Goal: Task Accomplishment & Management: Manage account settings

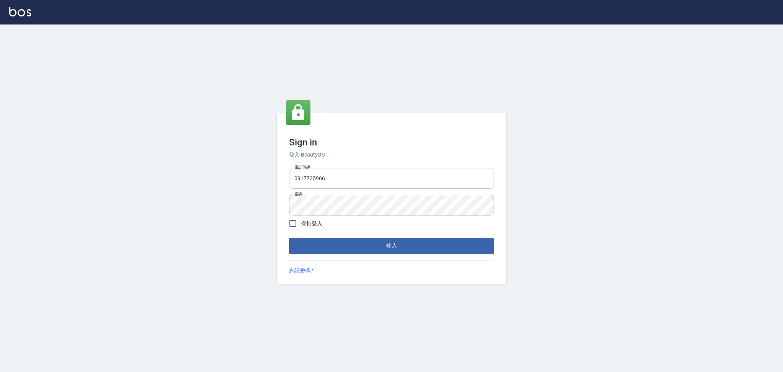
click at [371, 174] on input "0917735966" at bounding box center [391, 178] width 205 height 21
drag, startPoint x: 344, startPoint y: 181, endPoint x: 220, endPoint y: 183, distance: 123.6
click at [220, 183] on div "Sign in 登入 BeautyOS 電話號碼 [PHONE_NUMBER] 電話號碼 密碼 密碼 保持登入 登入 忘記密碼?" at bounding box center [391, 197] width 783 height 347
type input "0980874019"
click at [289, 238] on button "登入" at bounding box center [391, 246] width 205 height 16
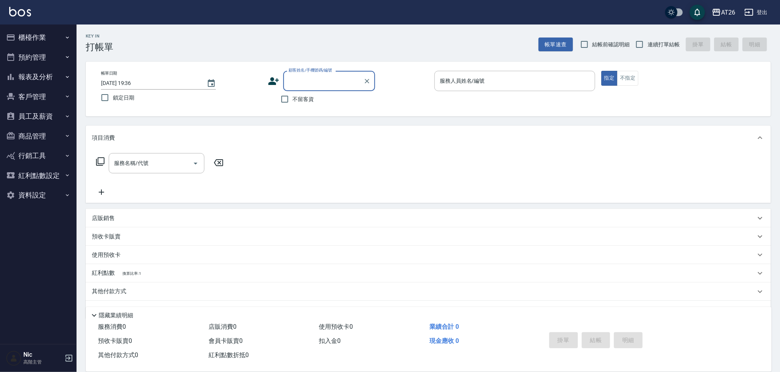
click at [36, 116] on button "員工及薪資" at bounding box center [38, 116] width 70 height 20
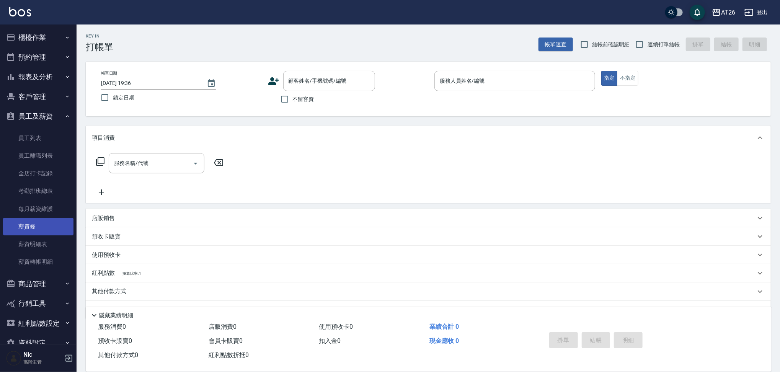
click at [47, 225] on link "薪資條" at bounding box center [38, 227] width 70 height 18
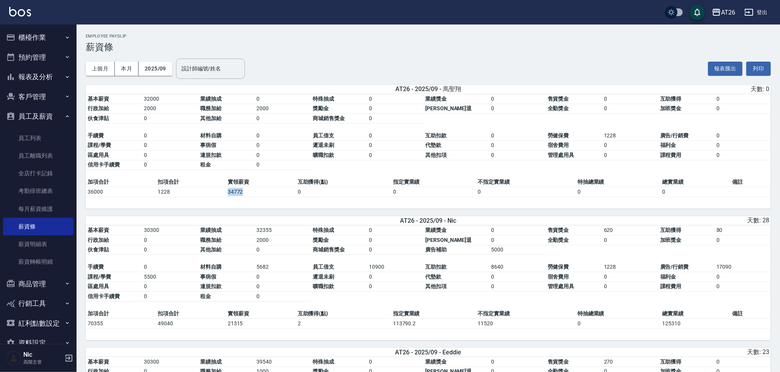
drag, startPoint x: 224, startPoint y: 194, endPoint x: 254, endPoint y: 192, distance: 29.6
click at [254, 192] on tr "36000 1228 34772 0 0 0 0 0" at bounding box center [428, 192] width 685 height 10
copy tr "34772"
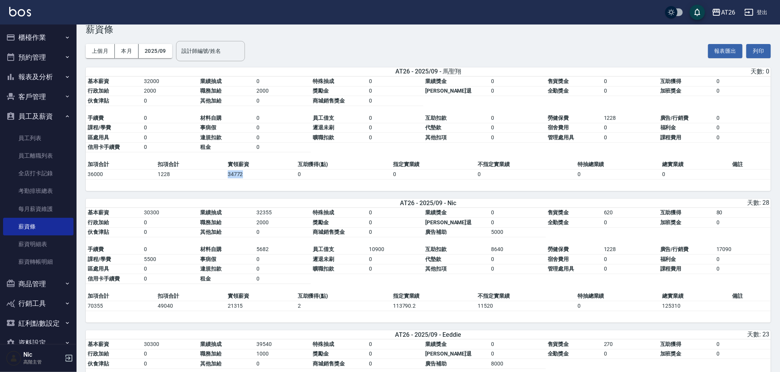
scroll to position [18, 0]
click at [229, 309] on td "21315" at bounding box center [261, 305] width 70 height 10
click at [229, 308] on td "21315" at bounding box center [261, 305] width 70 height 10
drag, startPoint x: 224, startPoint y: 305, endPoint x: 257, endPoint y: 304, distance: 33.3
click at [257, 304] on tr "70355 49040 21315 2 113790.2 11520 0 125310" at bounding box center [428, 305] width 685 height 10
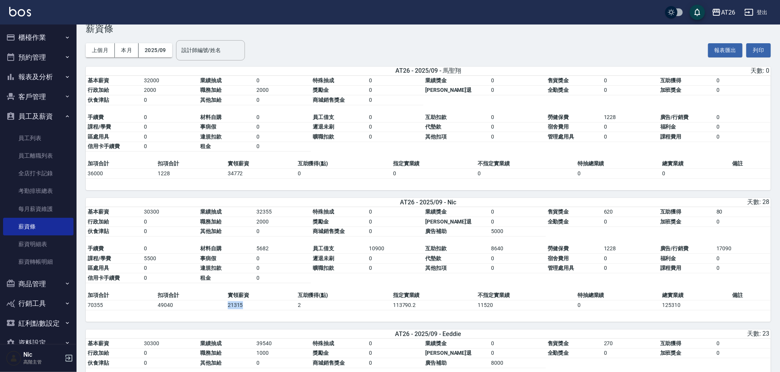
copy tr "21315"
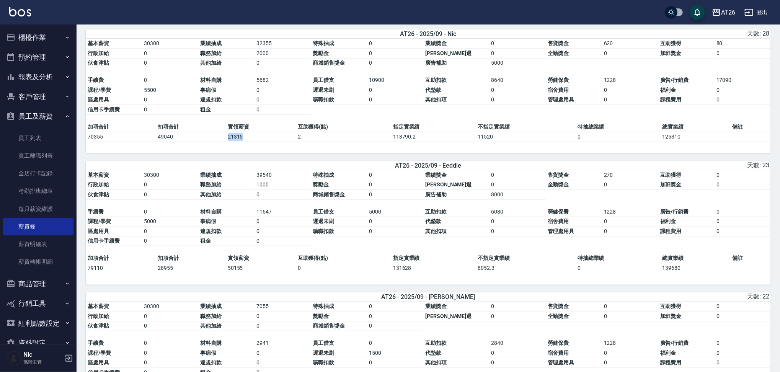
scroll to position [186, 0]
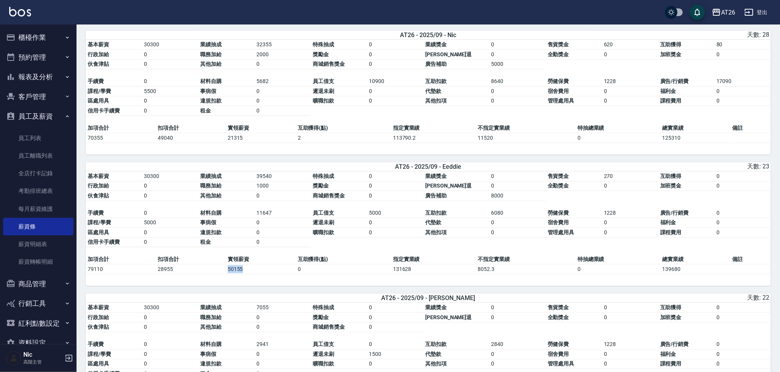
drag, startPoint x: 222, startPoint y: 271, endPoint x: 262, endPoint y: 276, distance: 40.4
click at [262, 274] on tr "79110 28955 50155 0 131628 8052.3 0 139680" at bounding box center [428, 269] width 685 height 10
copy tr "50155"
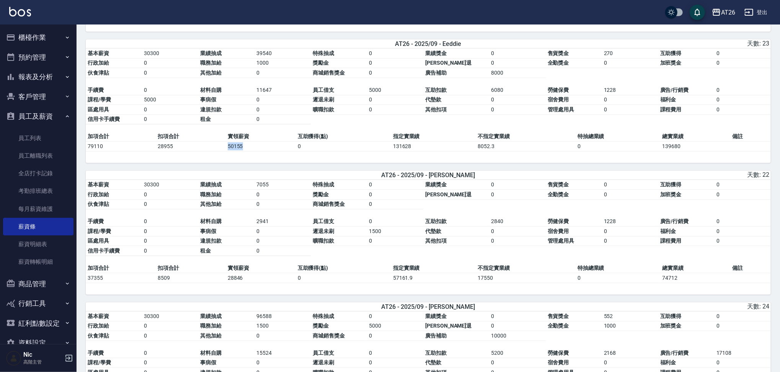
scroll to position [308, 0]
drag, startPoint x: 217, startPoint y: 282, endPoint x: 252, endPoint y: 284, distance: 34.8
click at [252, 283] on tr "37355 8509 28846 0 57161.9 17550 0 74712" at bounding box center [428, 278] width 685 height 10
copy tr "28846"
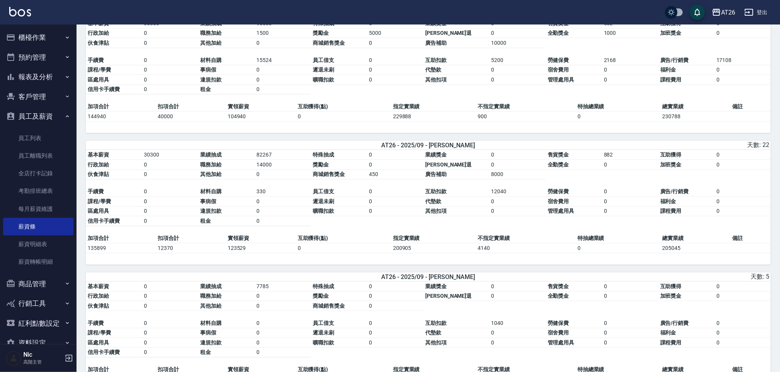
scroll to position [600, 0]
click at [223, 253] on td "12370" at bounding box center [191, 249] width 70 height 10
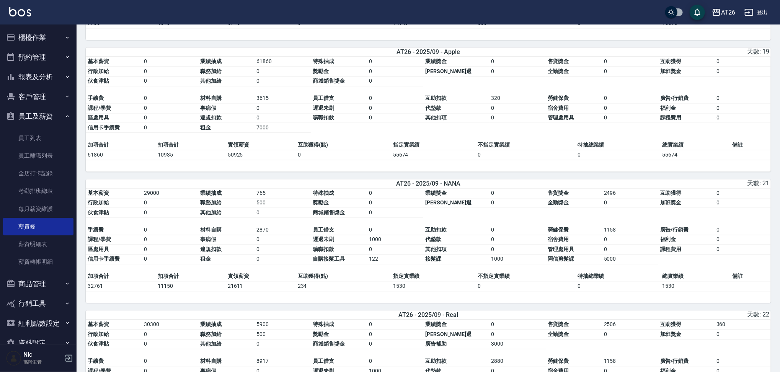
scroll to position [957, 0]
drag, startPoint x: 223, startPoint y: 292, endPoint x: 249, endPoint y: 292, distance: 25.6
click at [249, 291] on tr "32761 11150 21611 234 1530 0 0 1530" at bounding box center [428, 286] width 685 height 10
copy tr "21611"
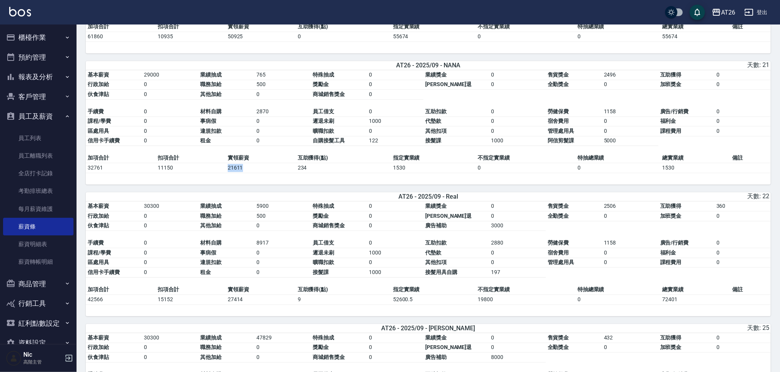
scroll to position [1124, 0]
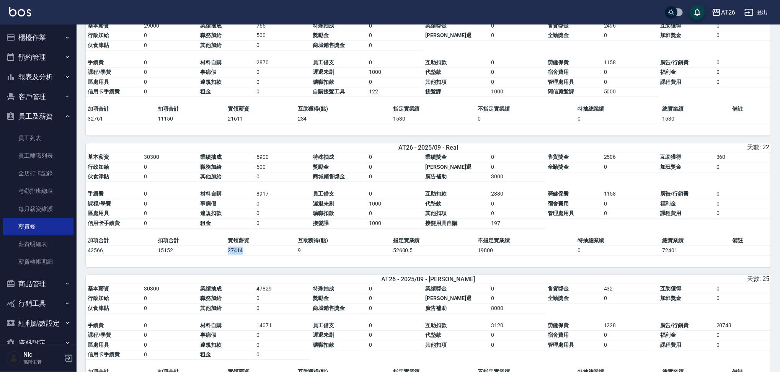
drag, startPoint x: 227, startPoint y: 259, endPoint x: 249, endPoint y: 264, distance: 22.7
click at [249, 256] on table "加項合計 扣項合計 實領薪資 互助獲得(點) 指定實業績 不指定實業績 特抽總業績 總實業績 備註 42566 15152 27414 9 52600.5 1…" at bounding box center [428, 246] width 685 height 20
copy td "27414"
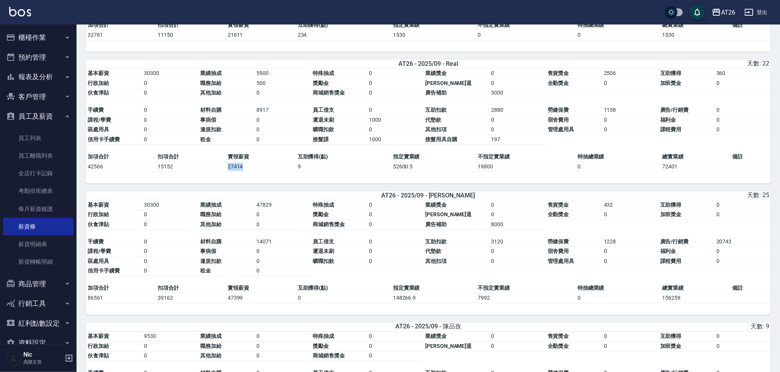
scroll to position [1212, 0]
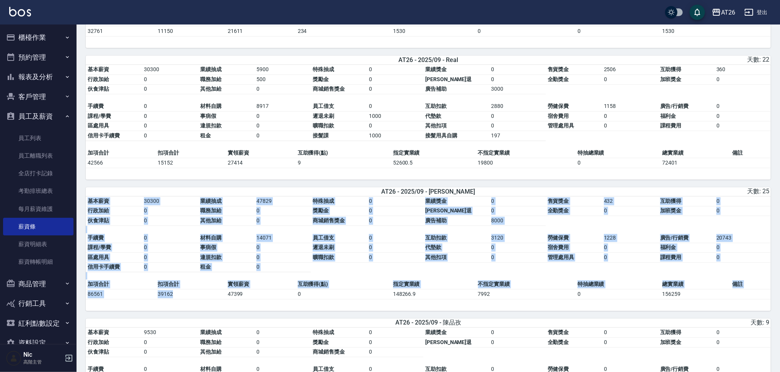
drag, startPoint x: 223, startPoint y: 303, endPoint x: 271, endPoint y: 309, distance: 48.2
click at [271, 309] on div "基本薪資 30300 業績抽成 47829 特殊抽成 0 業績獎金 0 售貨獎金 432 互助獲得 0 行政加給 0 職務加給 0 獎勵金 0 勞健保勞退 0…" at bounding box center [428, 253] width 685 height 115
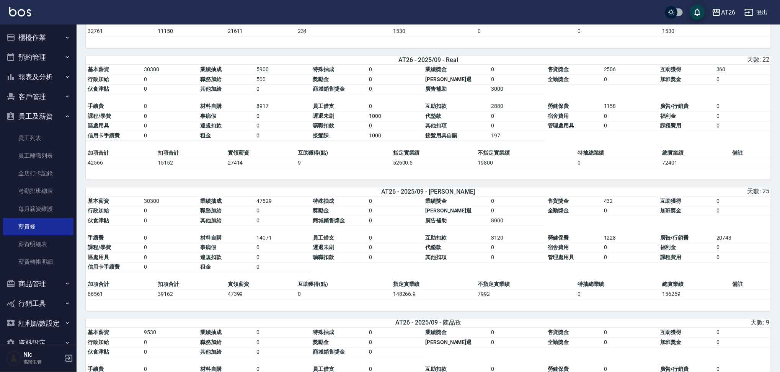
click at [229, 299] on td "47399" at bounding box center [261, 294] width 70 height 10
drag, startPoint x: 225, startPoint y: 303, endPoint x: 243, endPoint y: 305, distance: 18.5
click at [243, 299] on tr "86561 39162 47399 0 148266.9 7992 0 156259" at bounding box center [428, 294] width 685 height 10
copy tr "47399"
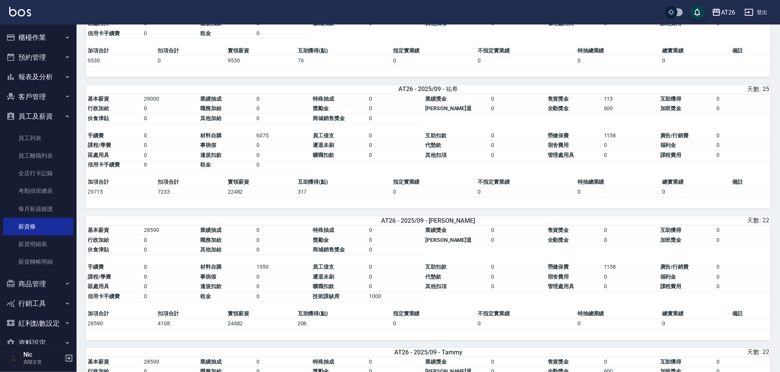
scroll to position [1706, 0]
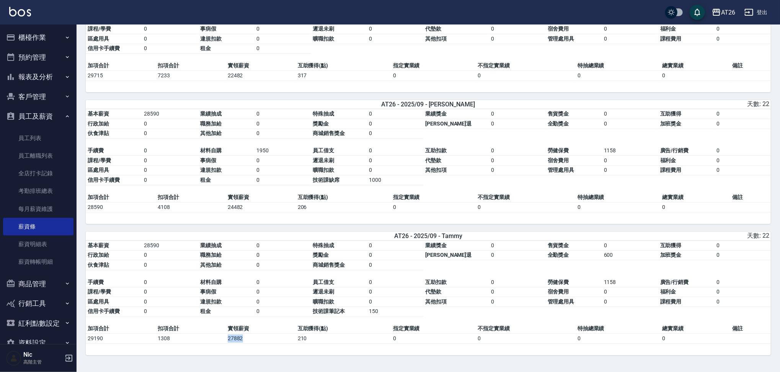
drag, startPoint x: 228, startPoint y: 338, endPoint x: 257, endPoint y: 339, distance: 29.5
click at [257, 339] on td "27882" at bounding box center [261, 339] width 70 height 10
copy td "27882"
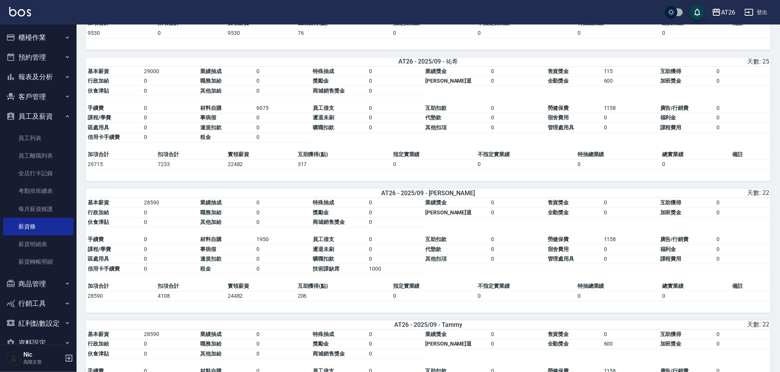
scroll to position [1642, 0]
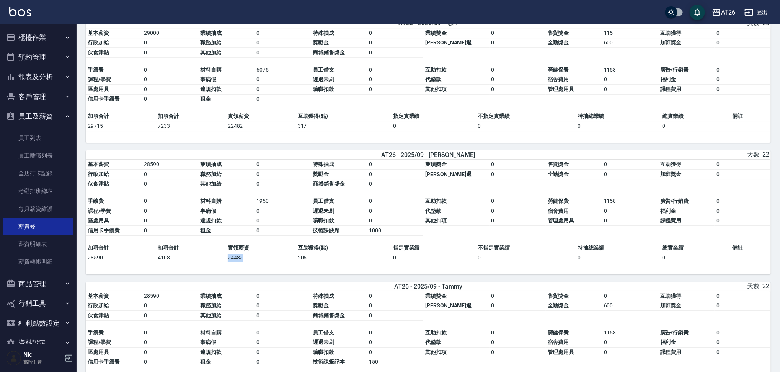
drag, startPoint x: 219, startPoint y: 268, endPoint x: 252, endPoint y: 270, distance: 33.3
click at [252, 262] on tr "28590 4108 24482 206 0 0 0 0" at bounding box center [428, 257] width 685 height 10
copy tr "24482"
click at [252, 262] on td "24482" at bounding box center [261, 257] width 70 height 10
drag, startPoint x: 251, startPoint y: 269, endPoint x: 215, endPoint y: 269, distance: 36.0
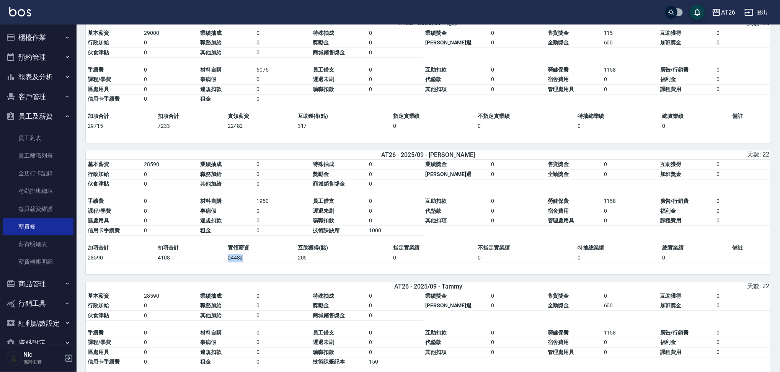
click at [215, 262] on tr "28590 4108 24482 206 0 0 0 0" at bounding box center [428, 257] width 685 height 10
copy tr "24482"
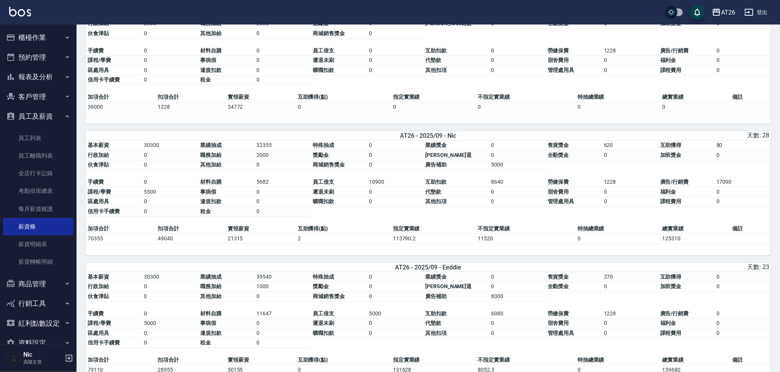
scroll to position [76, 0]
